Goal: Check status: Check status

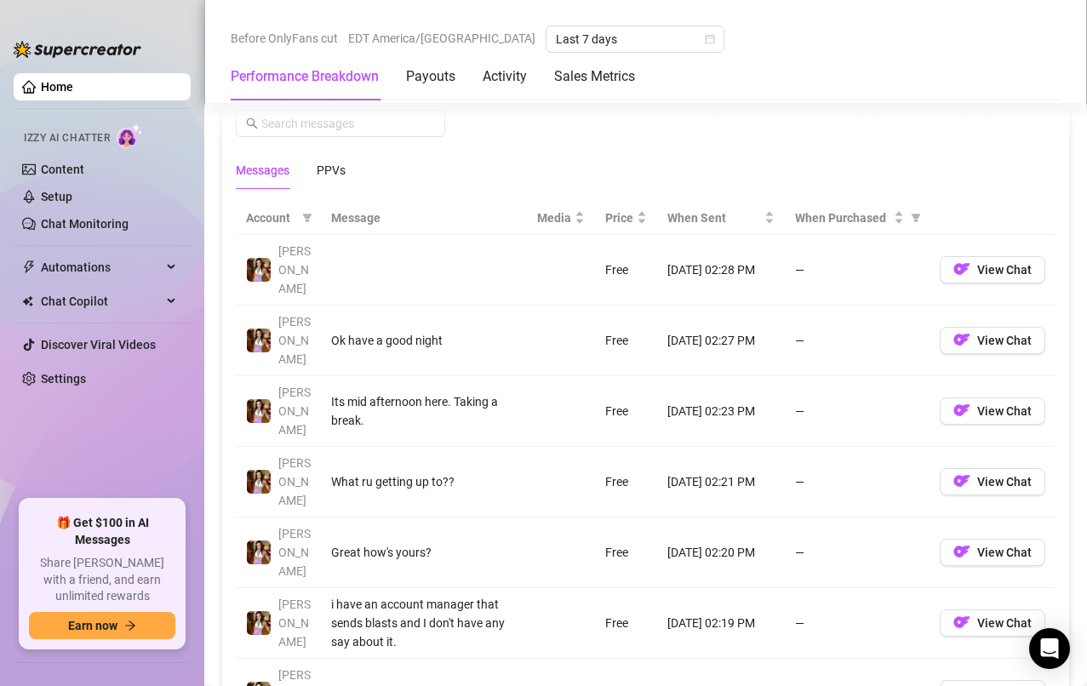
scroll to position [1515, 0]
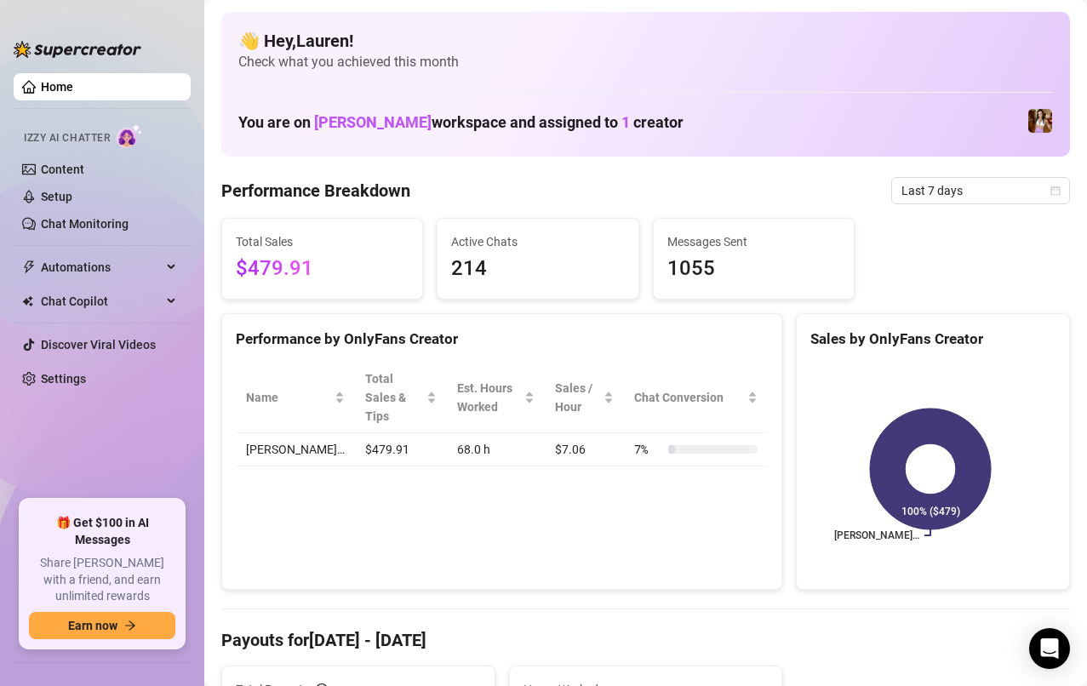
click at [991, 191] on span "Last 7 days" at bounding box center [980, 191] width 158 height 26
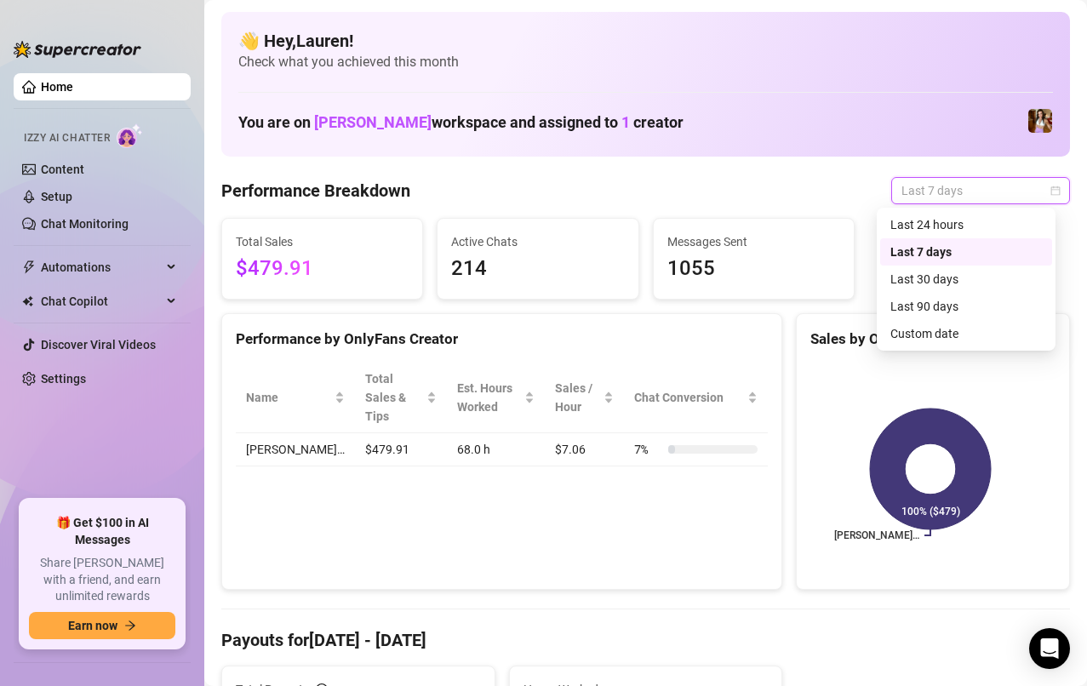
click at [951, 329] on div "Custom date" at bounding box center [965, 333] width 151 height 19
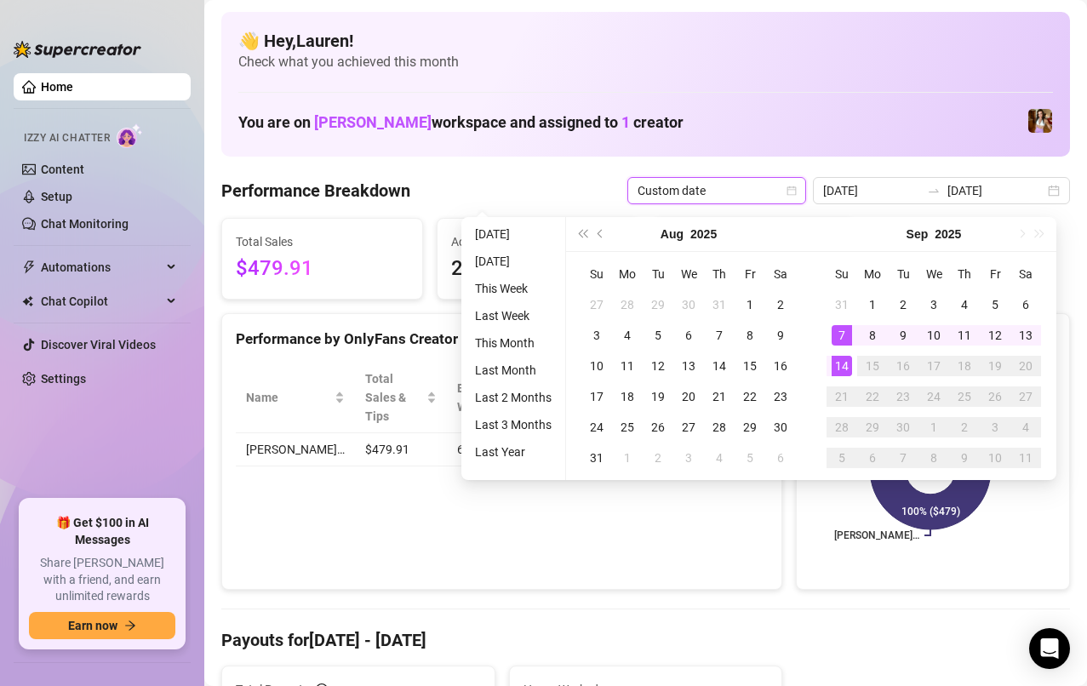
click at [994, 332] on div "12" at bounding box center [995, 335] width 20 height 20
type input "[DATE]"
click at [839, 369] on div "14" at bounding box center [841, 366] width 20 height 20
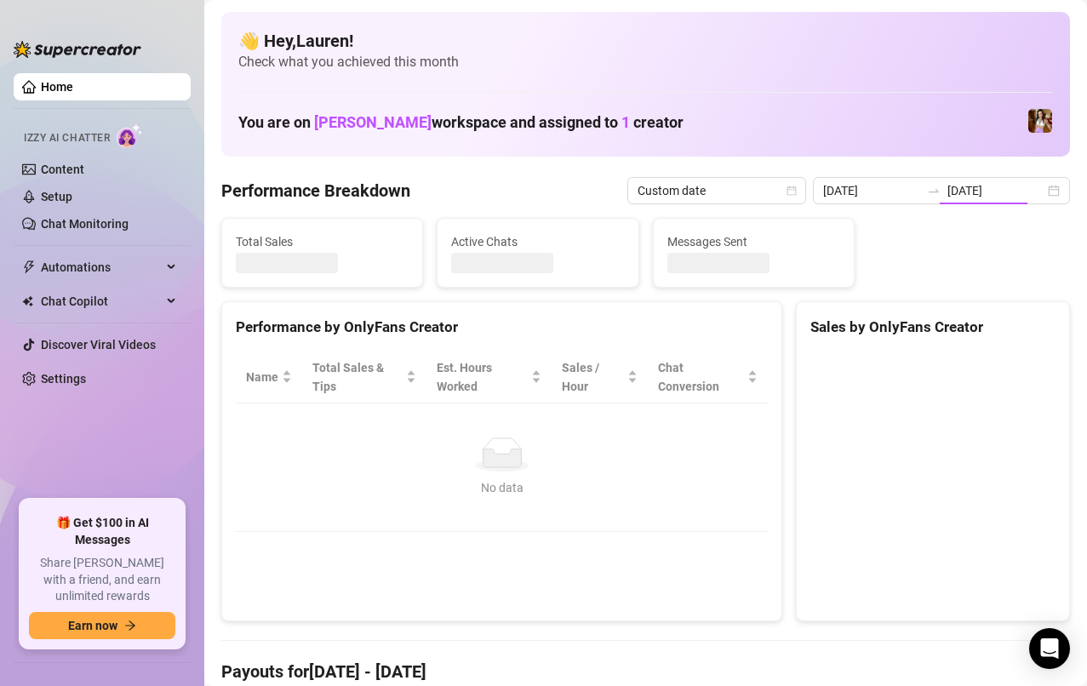
type input "2025-09-12"
